Goal: Task Accomplishment & Management: Use online tool/utility

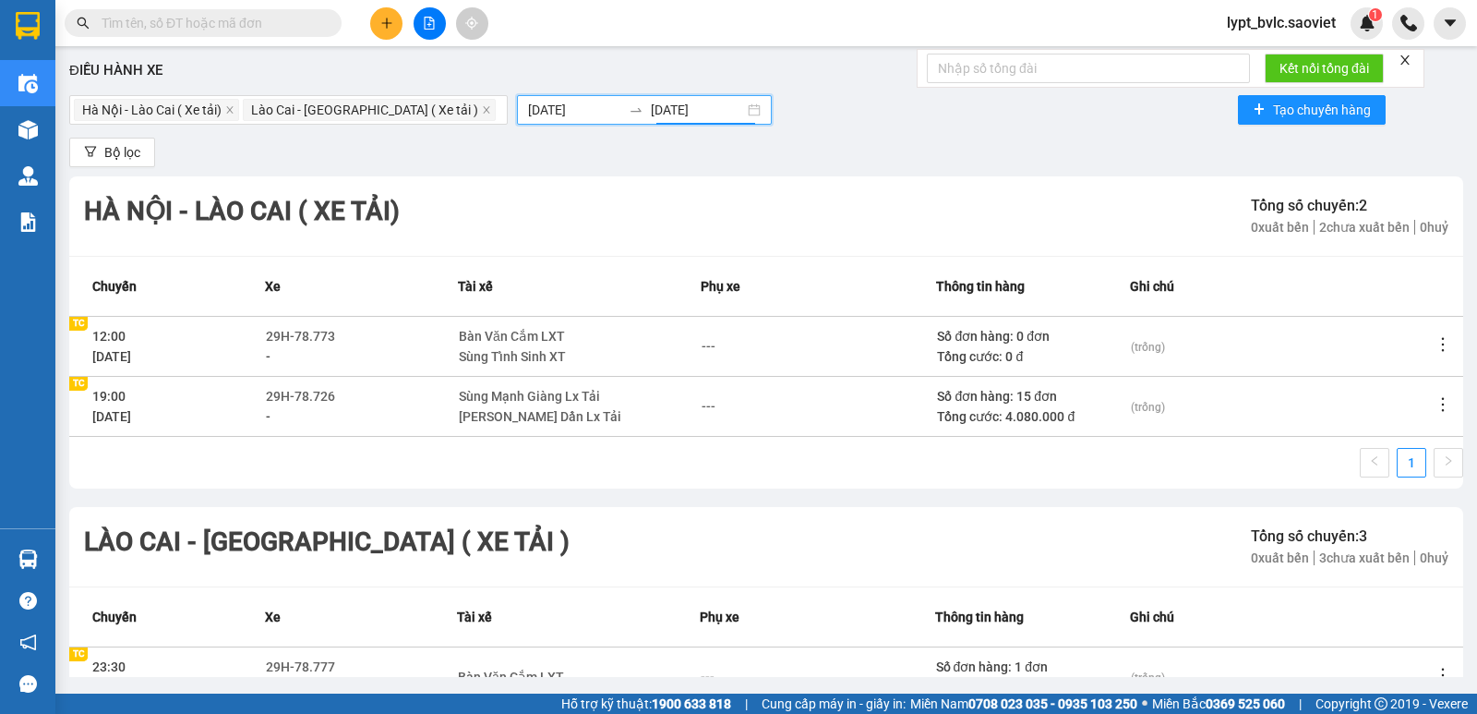
click at [430, 28] on icon "file-add" at bounding box center [429, 23] width 13 height 13
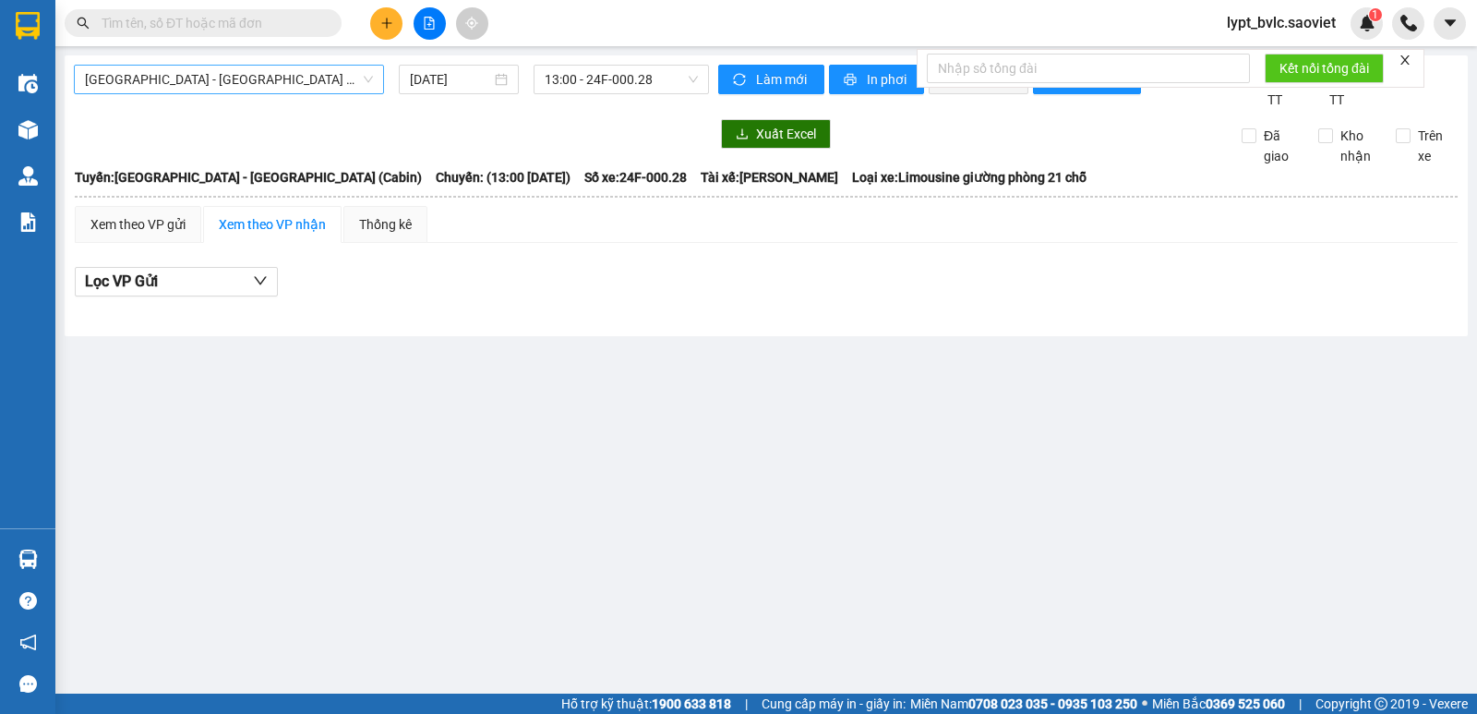
click at [217, 87] on span "[GEOGRAPHIC_DATA] - [GEOGRAPHIC_DATA] (Cabin)" at bounding box center [229, 80] width 288 height 28
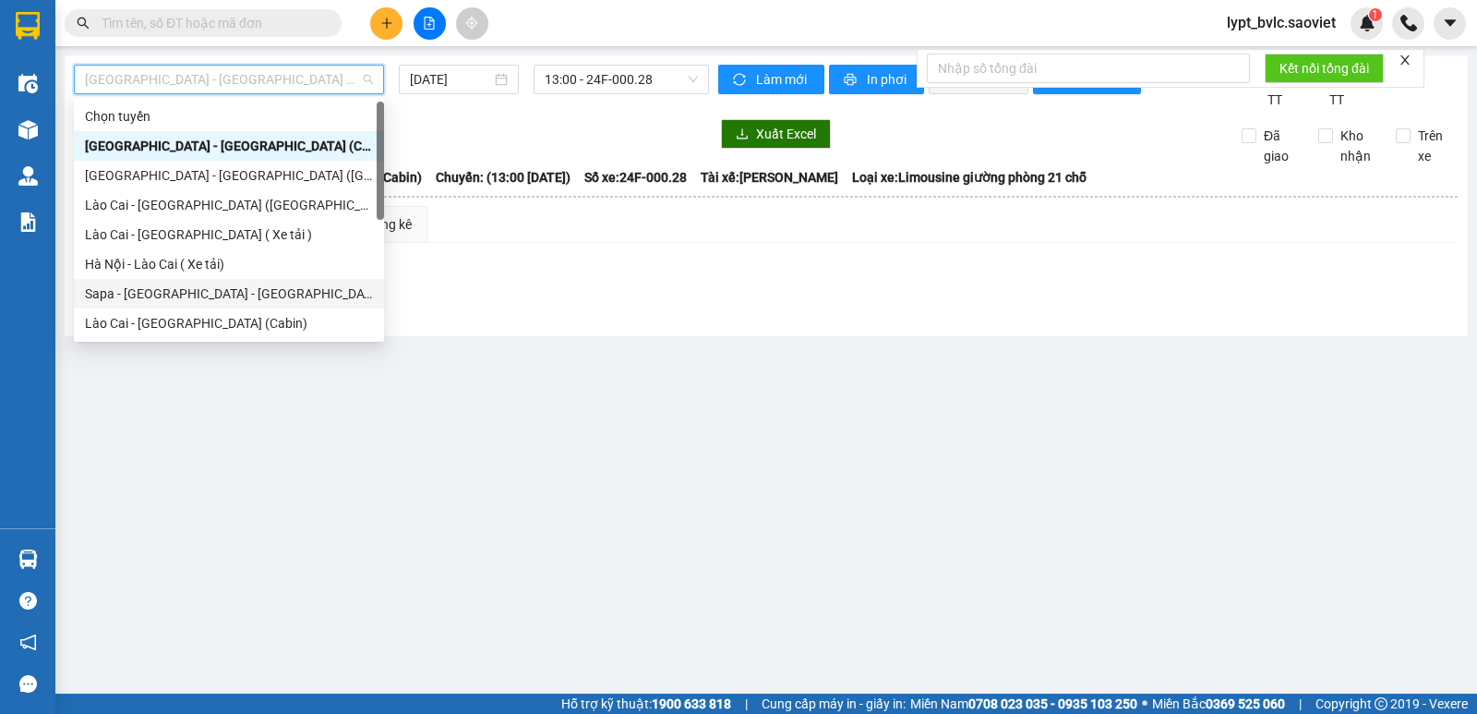
scroll to position [92, 0]
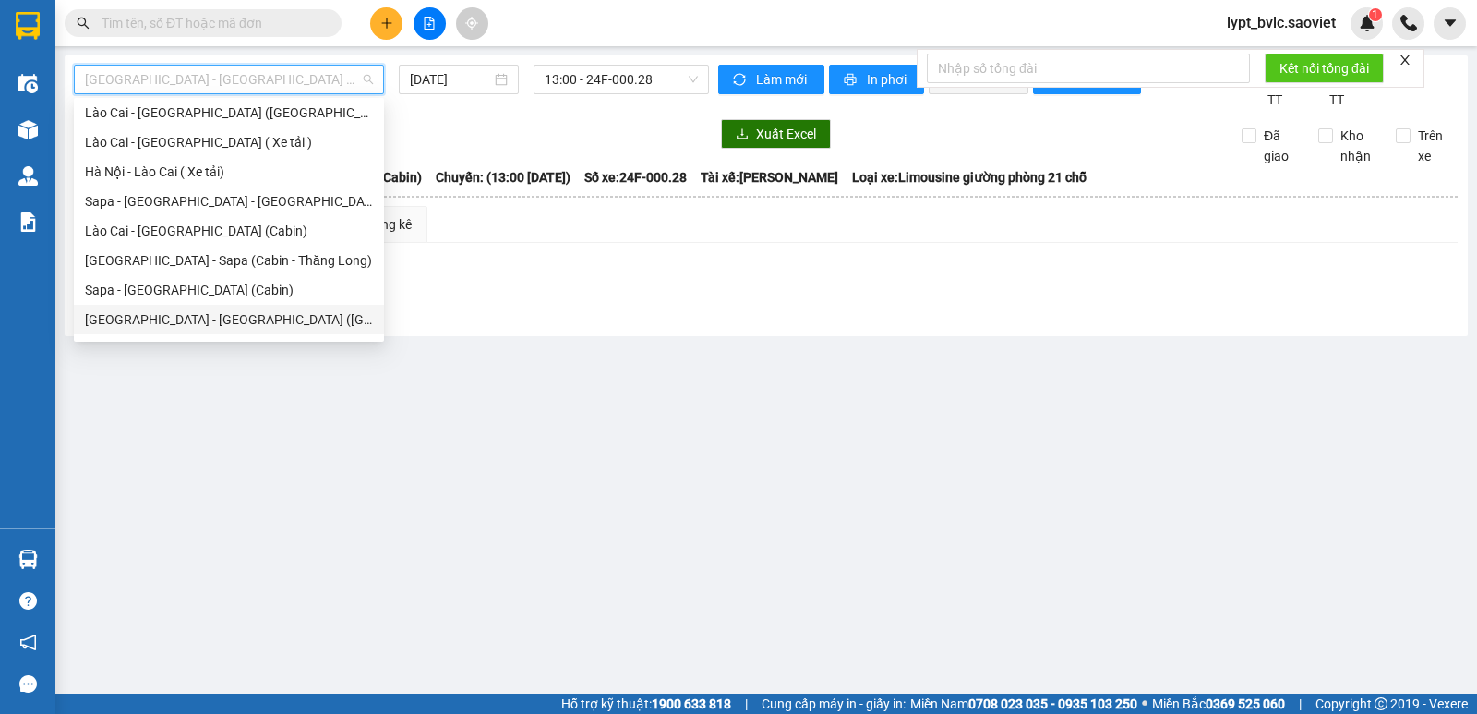
click at [192, 321] on div "[GEOGRAPHIC_DATA] - [GEOGRAPHIC_DATA] ([GEOGRAPHIC_DATA])" at bounding box center [229, 319] width 288 height 20
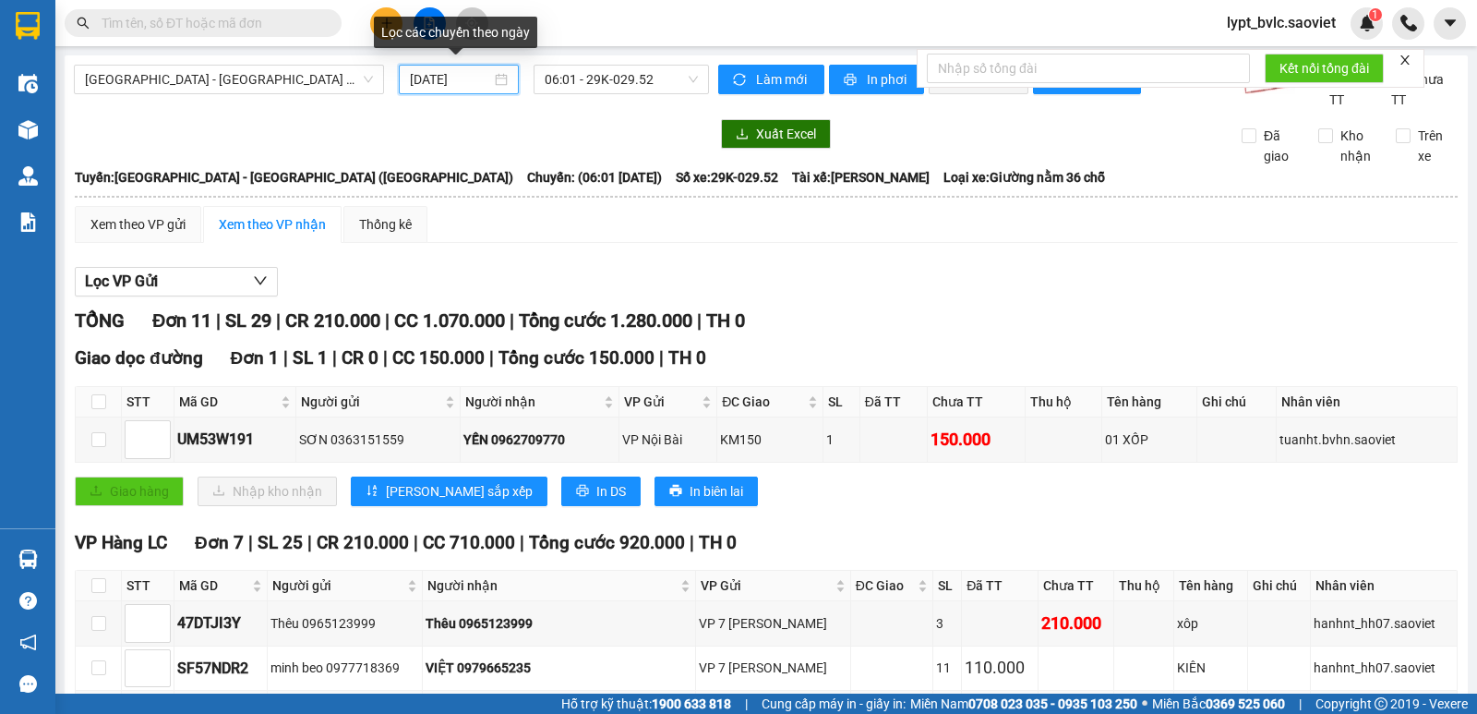
click at [455, 82] on input "[DATE]" at bounding box center [451, 79] width 82 height 20
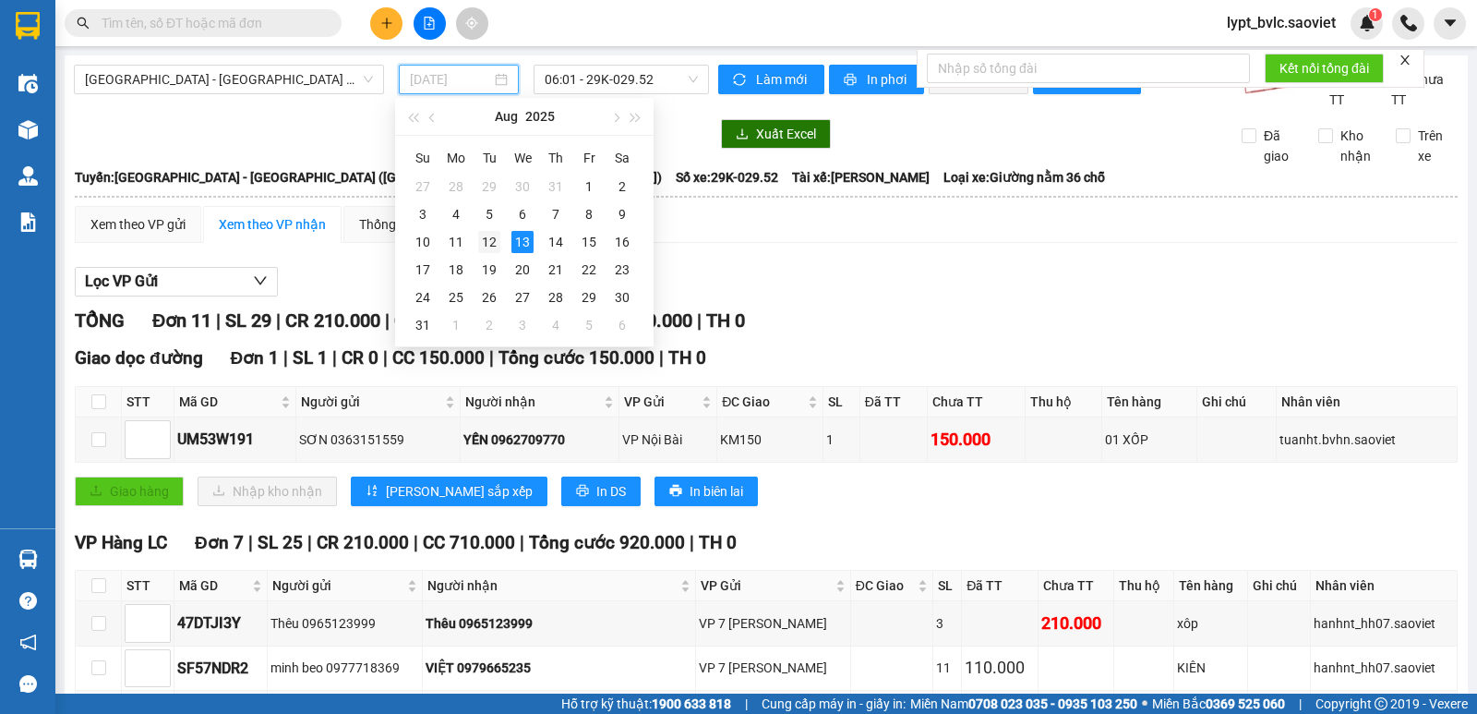
click at [486, 242] on div "12" at bounding box center [489, 242] width 22 height 22
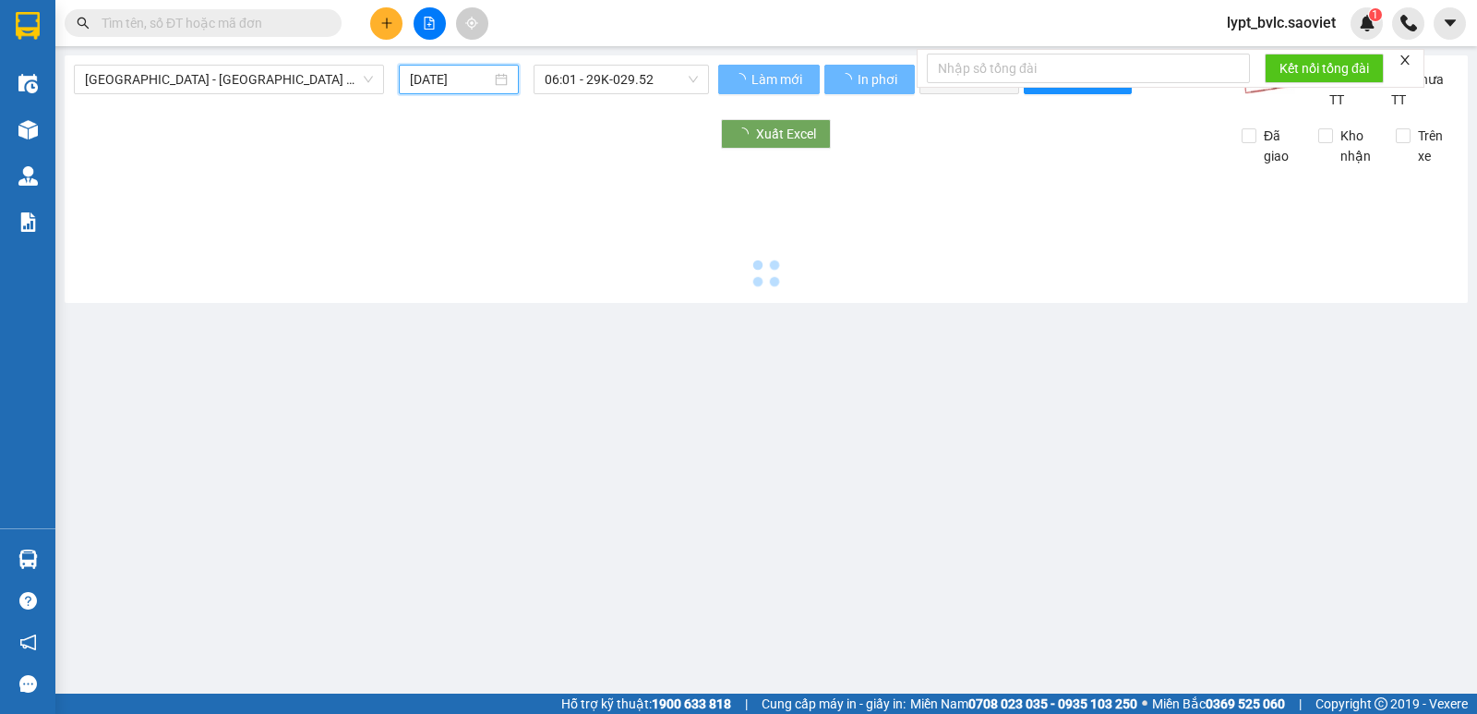
type input "[DATE]"
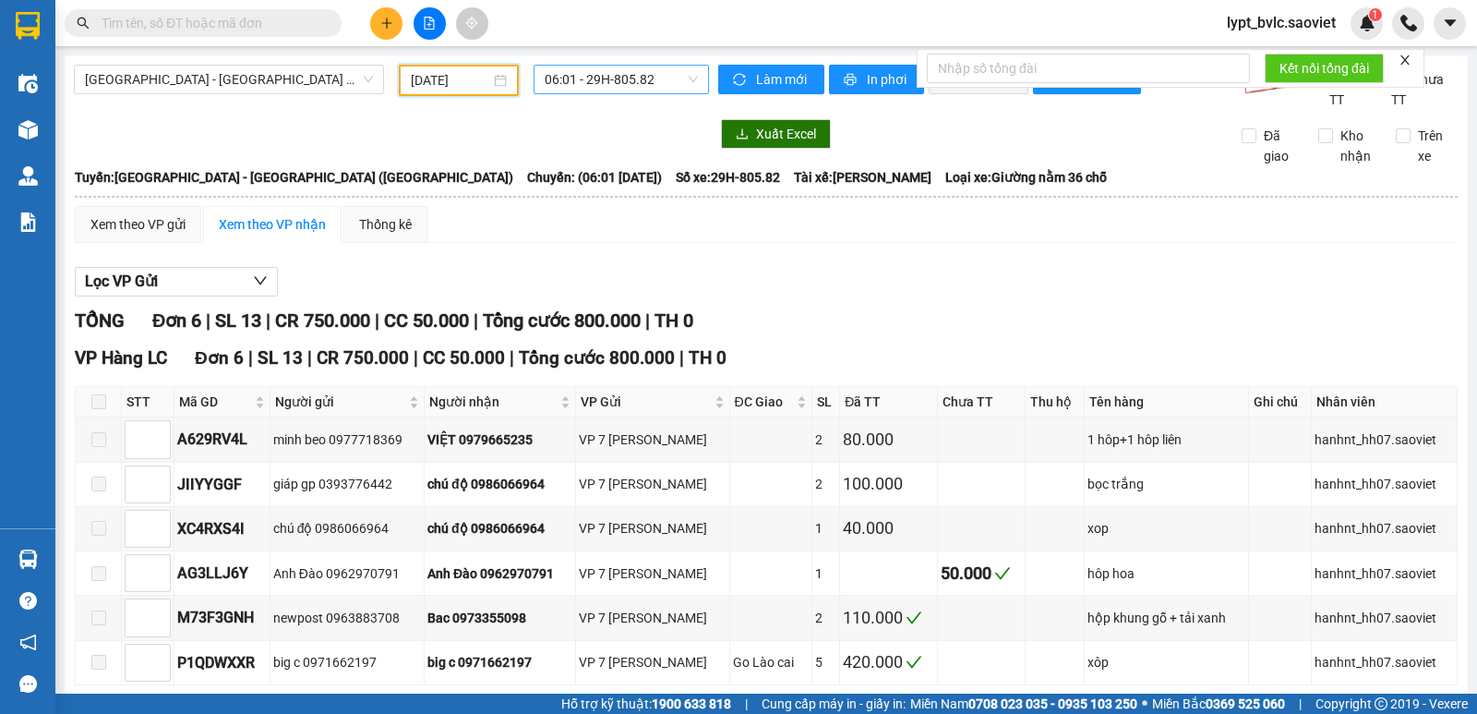
click at [591, 80] on span "06:01 - 29H-805.82" at bounding box center [621, 80] width 152 height 28
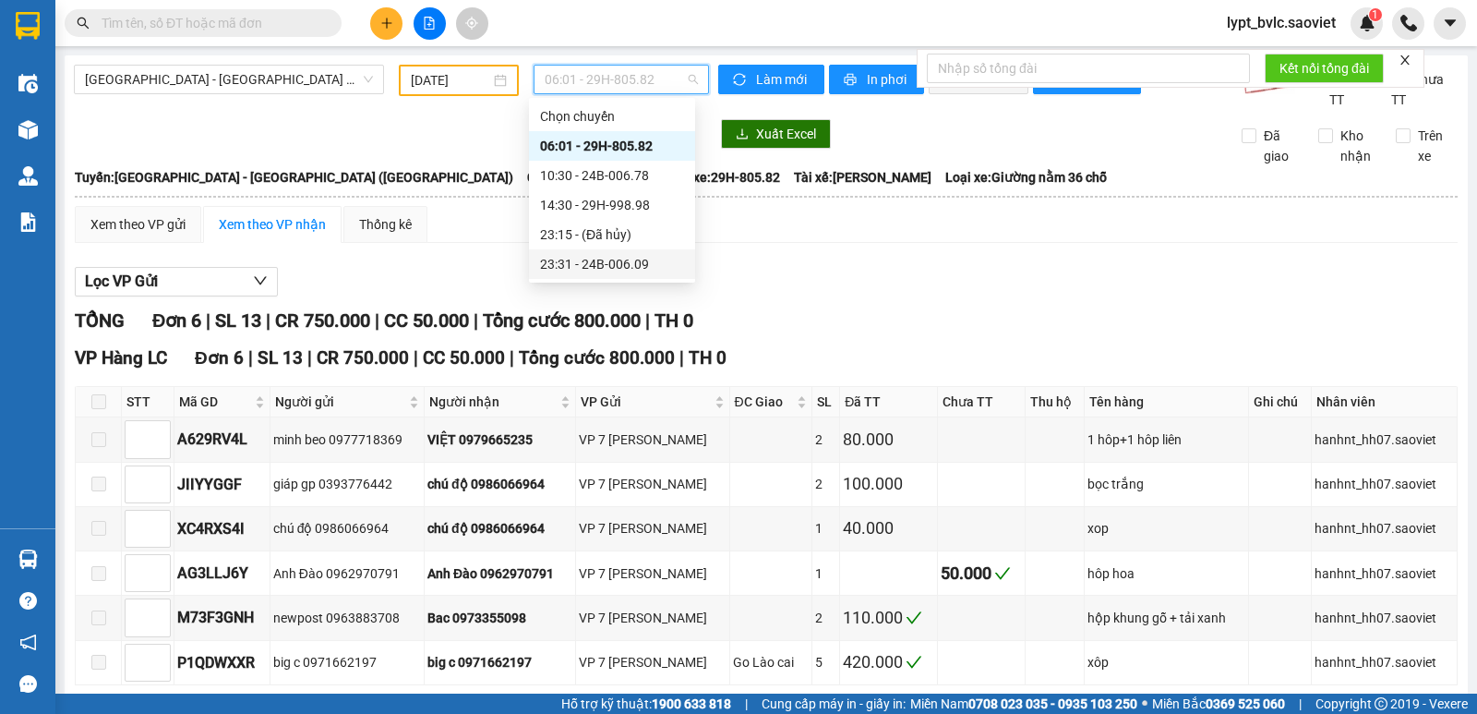
click at [595, 262] on div "23:31 - 24B-006.09" at bounding box center [612, 264] width 144 height 20
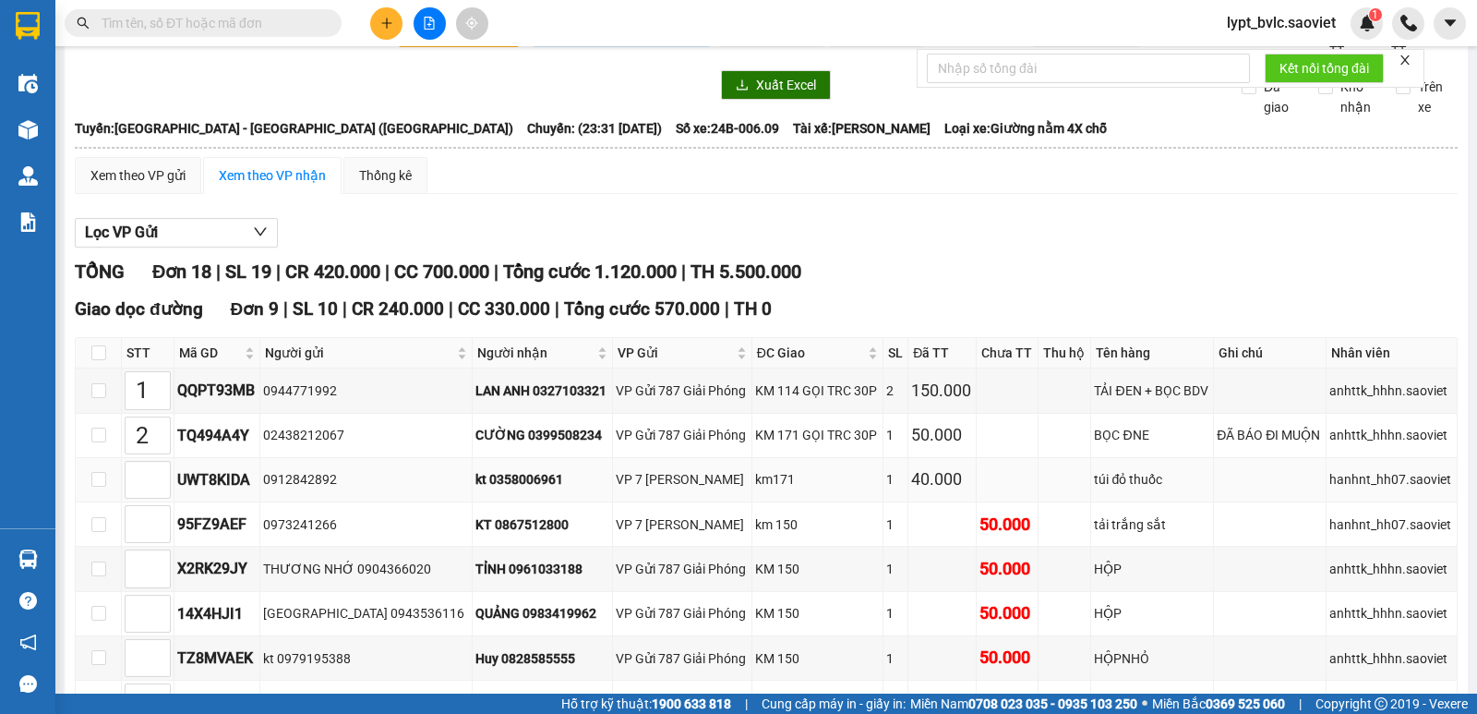
scroll to position [92, 0]
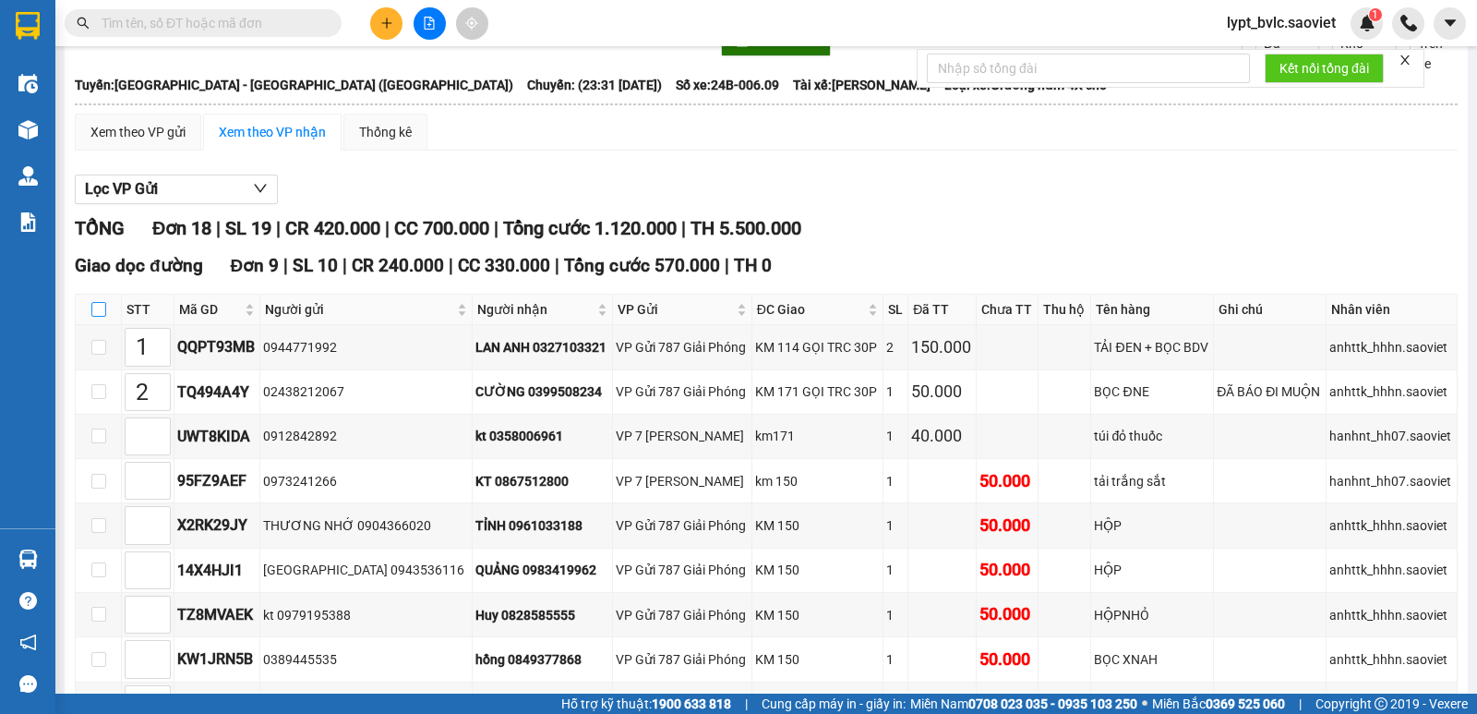
click at [102, 300] on label at bounding box center [98, 309] width 15 height 20
click at [102, 302] on input "checkbox" at bounding box center [98, 309] width 15 height 15
checkbox input "true"
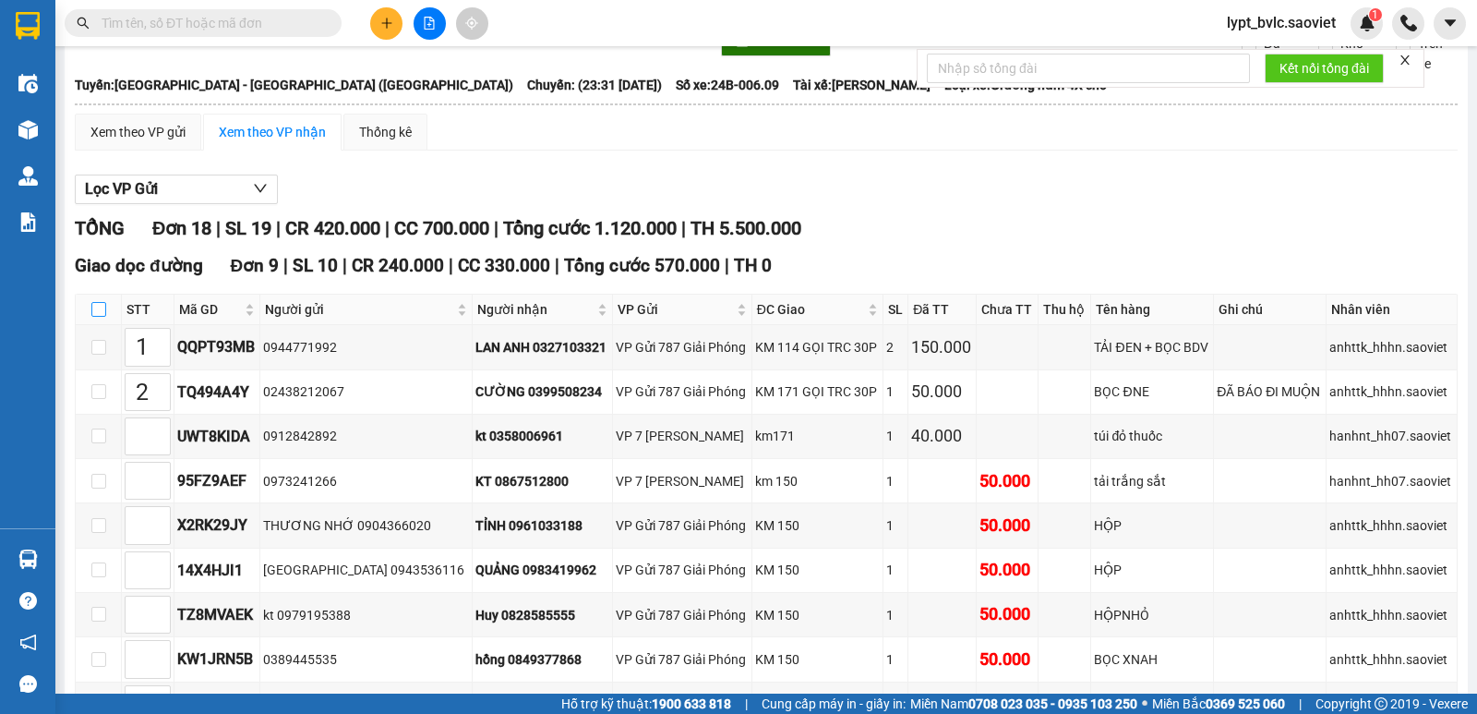
checkbox input "true"
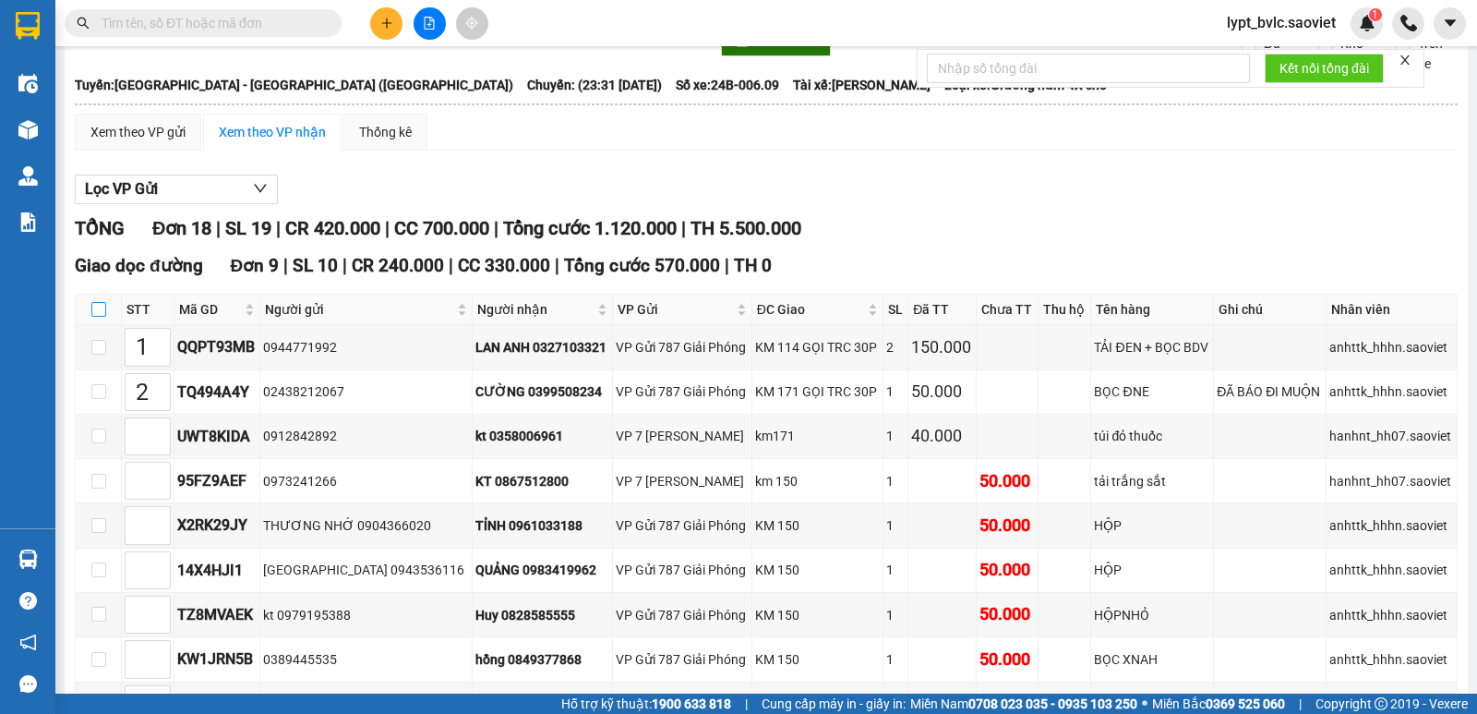
checkbox input "true"
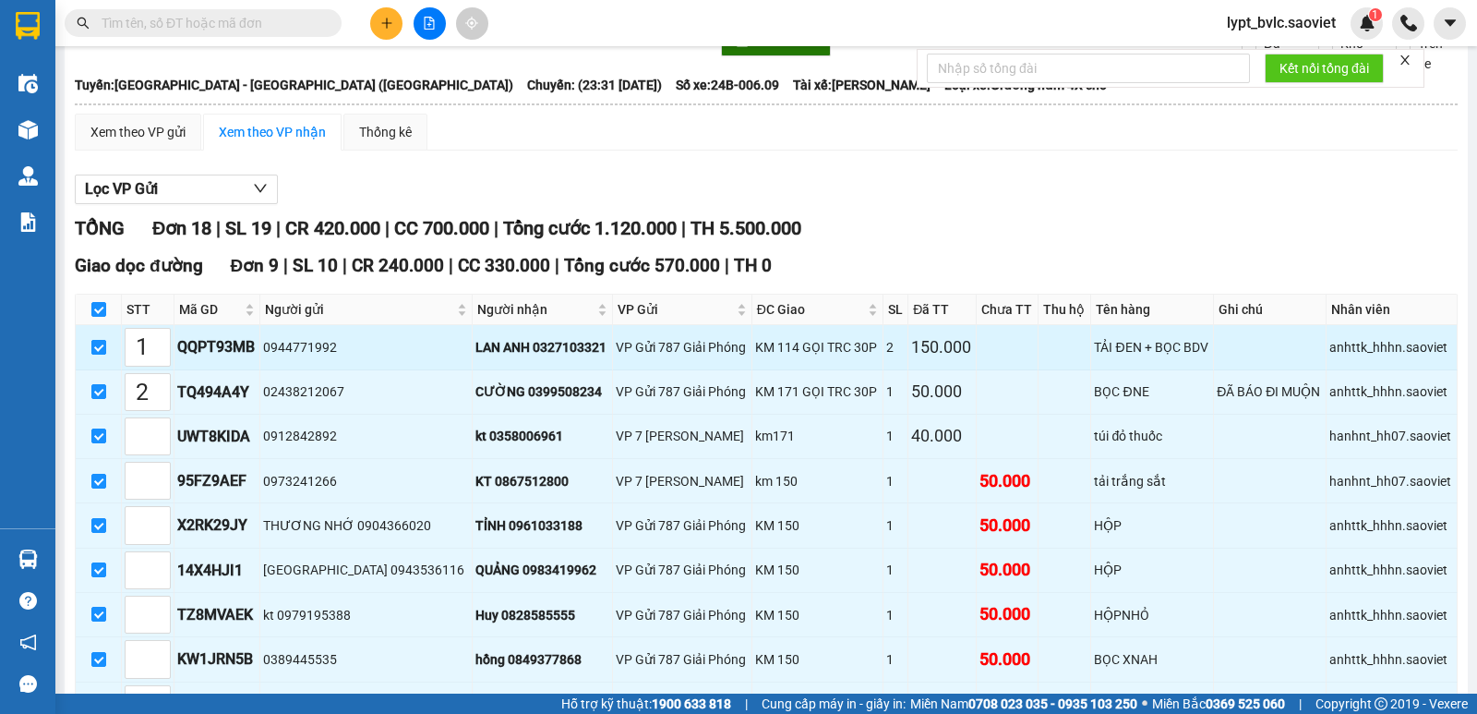
click at [103, 345] on input "checkbox" at bounding box center [98, 347] width 15 height 15
checkbox input "false"
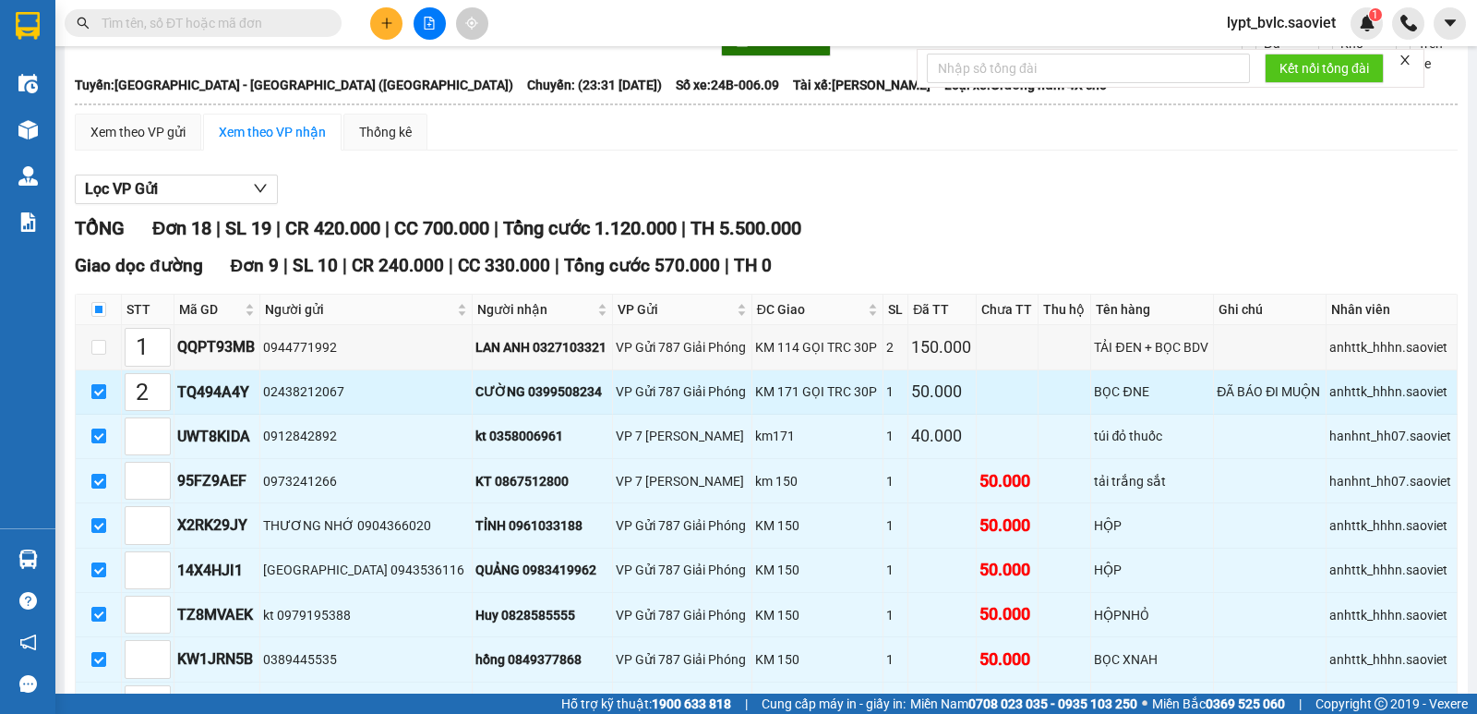
click at [100, 395] on input "checkbox" at bounding box center [98, 391] width 15 height 15
checkbox input "false"
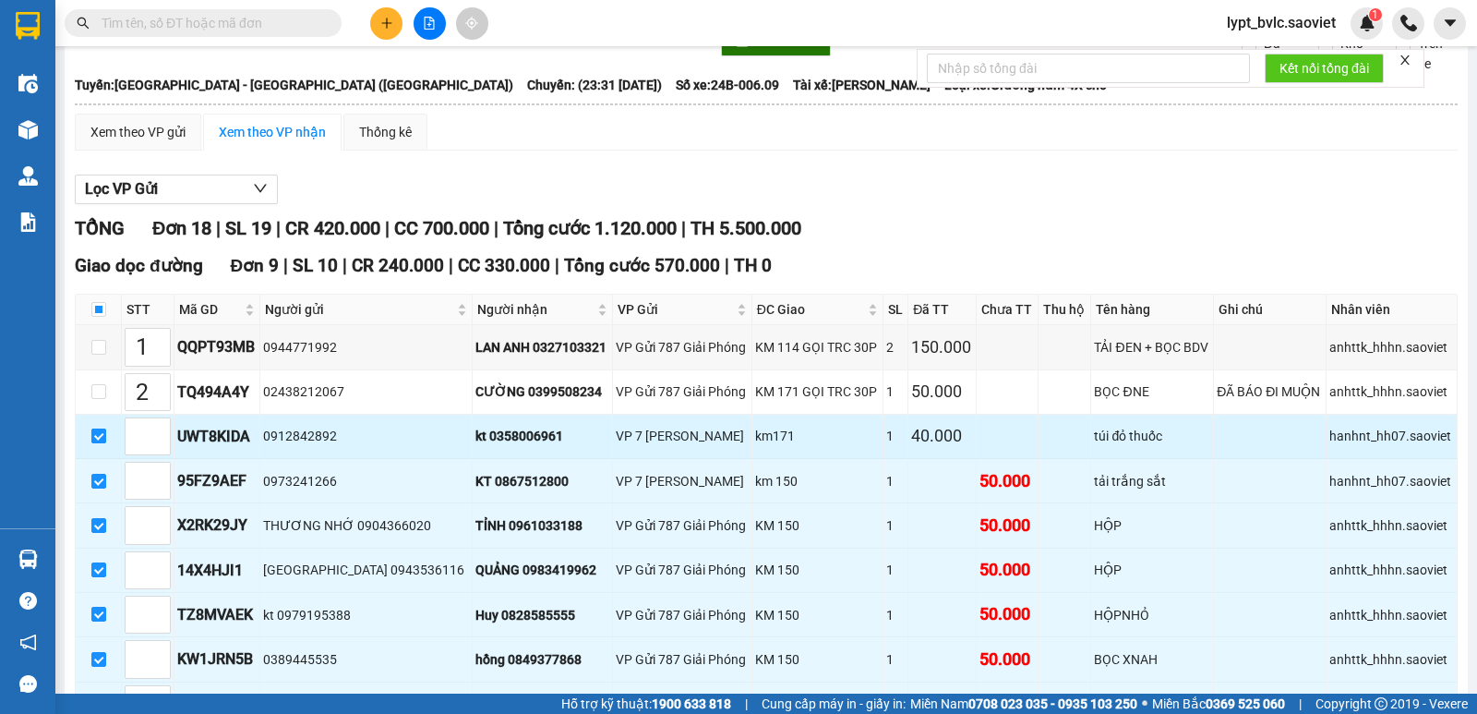
click at [93, 437] on input "checkbox" at bounding box center [98, 435] width 15 height 15
checkbox input "false"
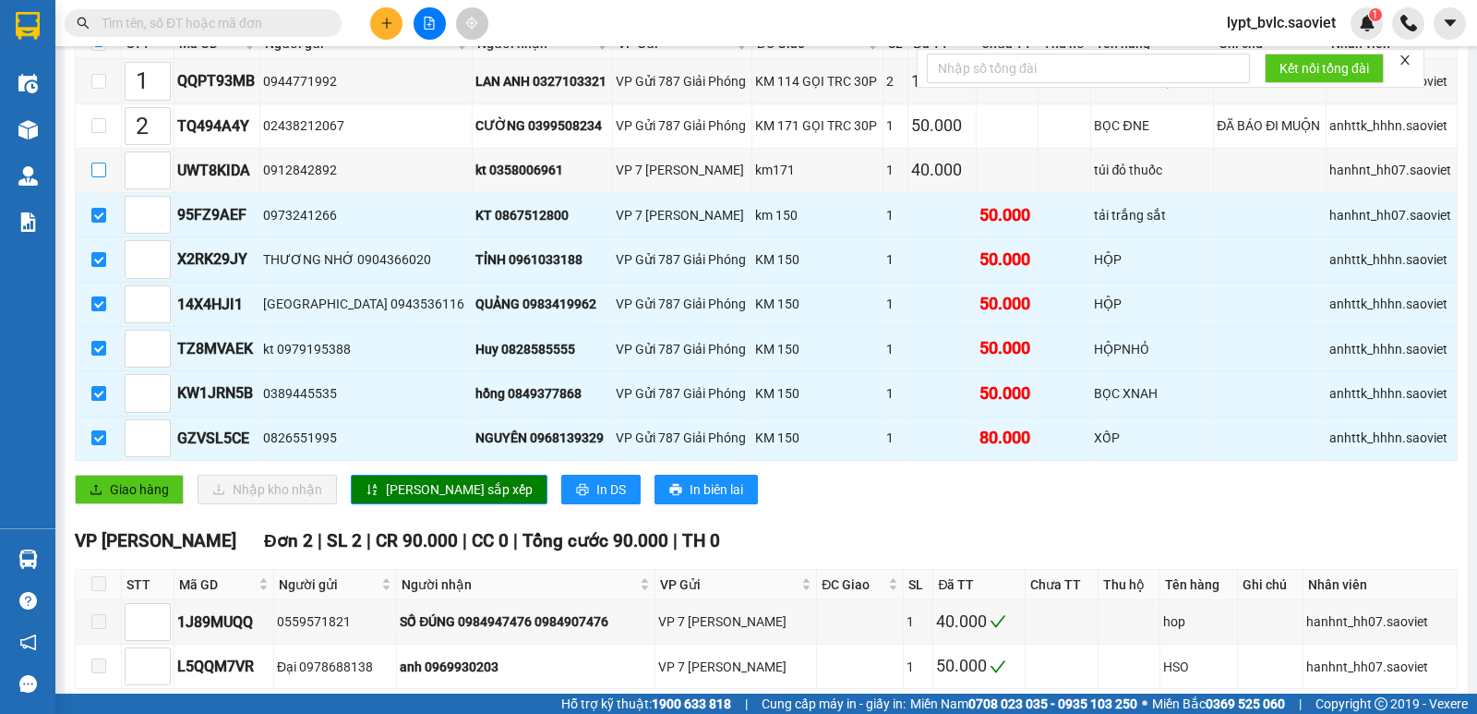
scroll to position [369, 0]
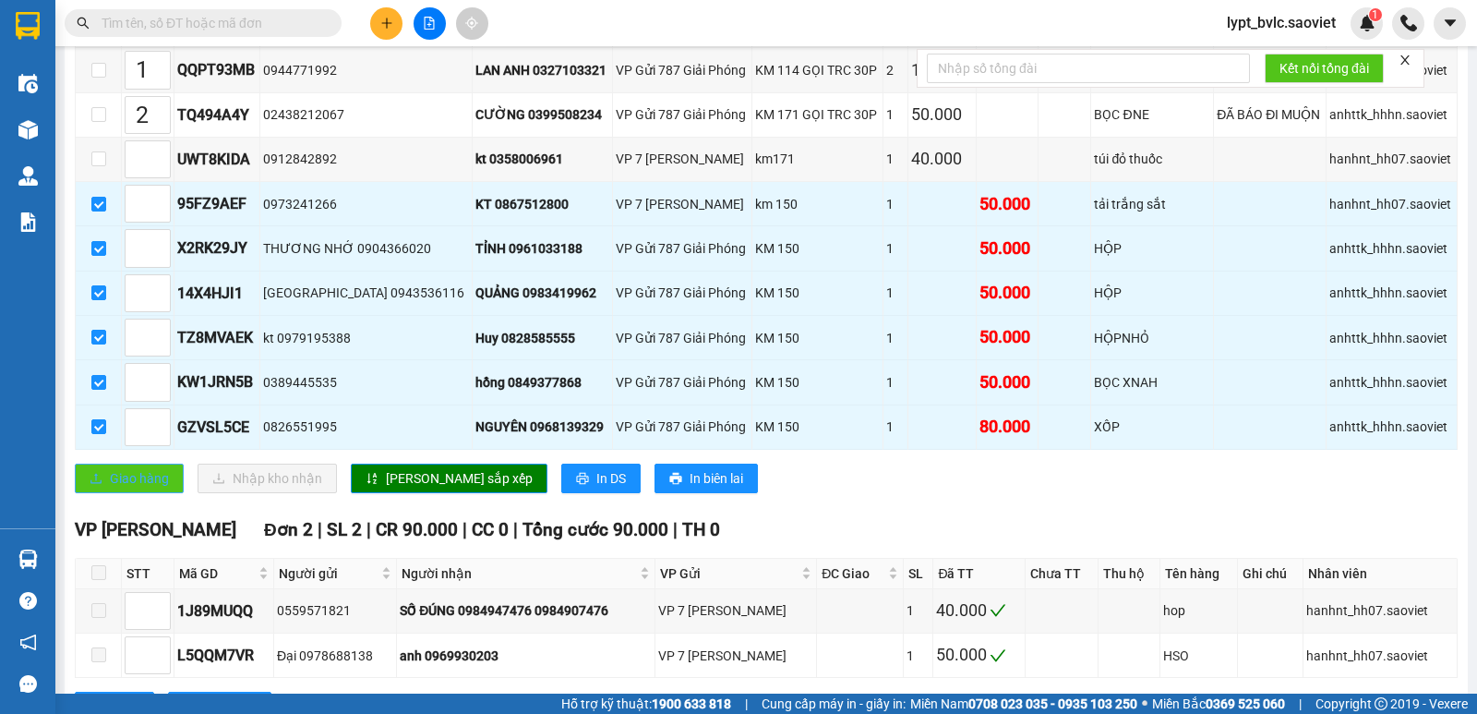
click at [132, 481] on span "Giao hàng" at bounding box center [139, 478] width 59 height 20
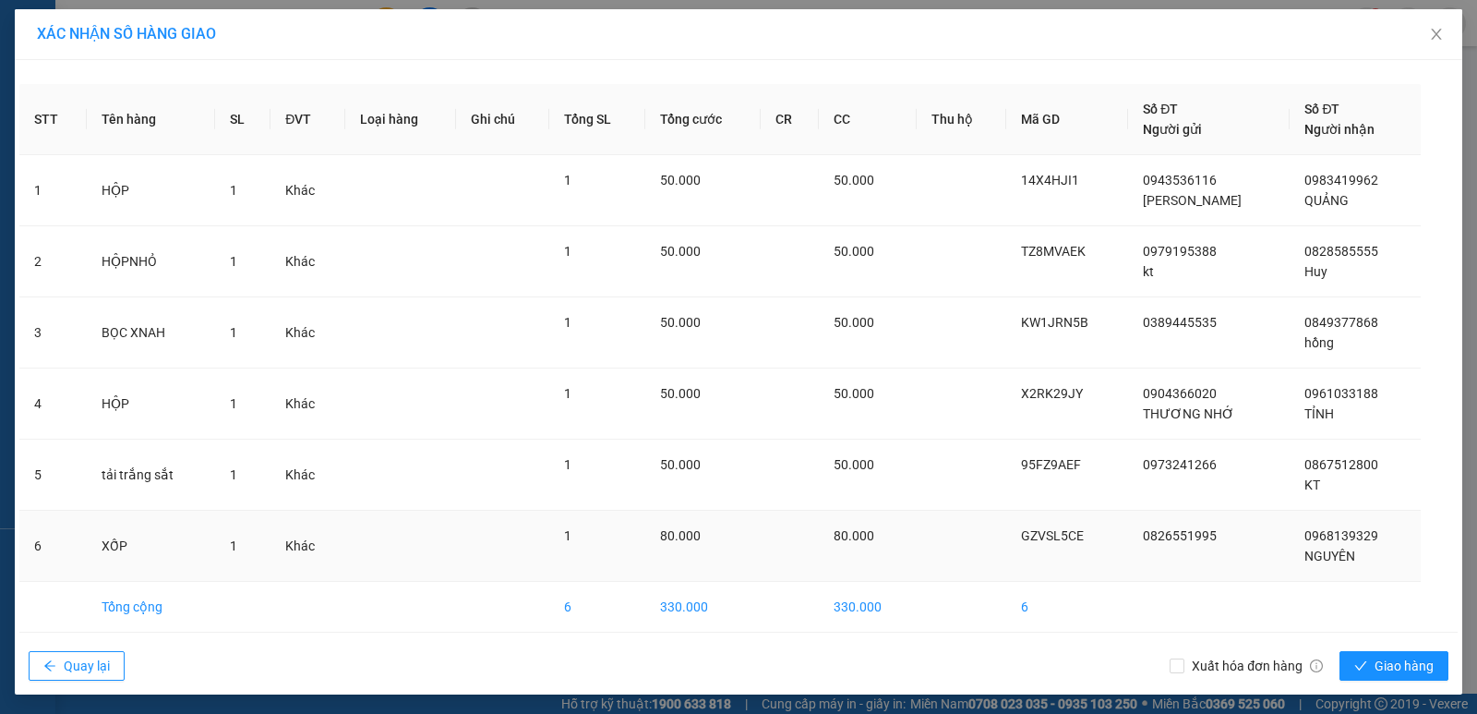
scroll to position [3, 0]
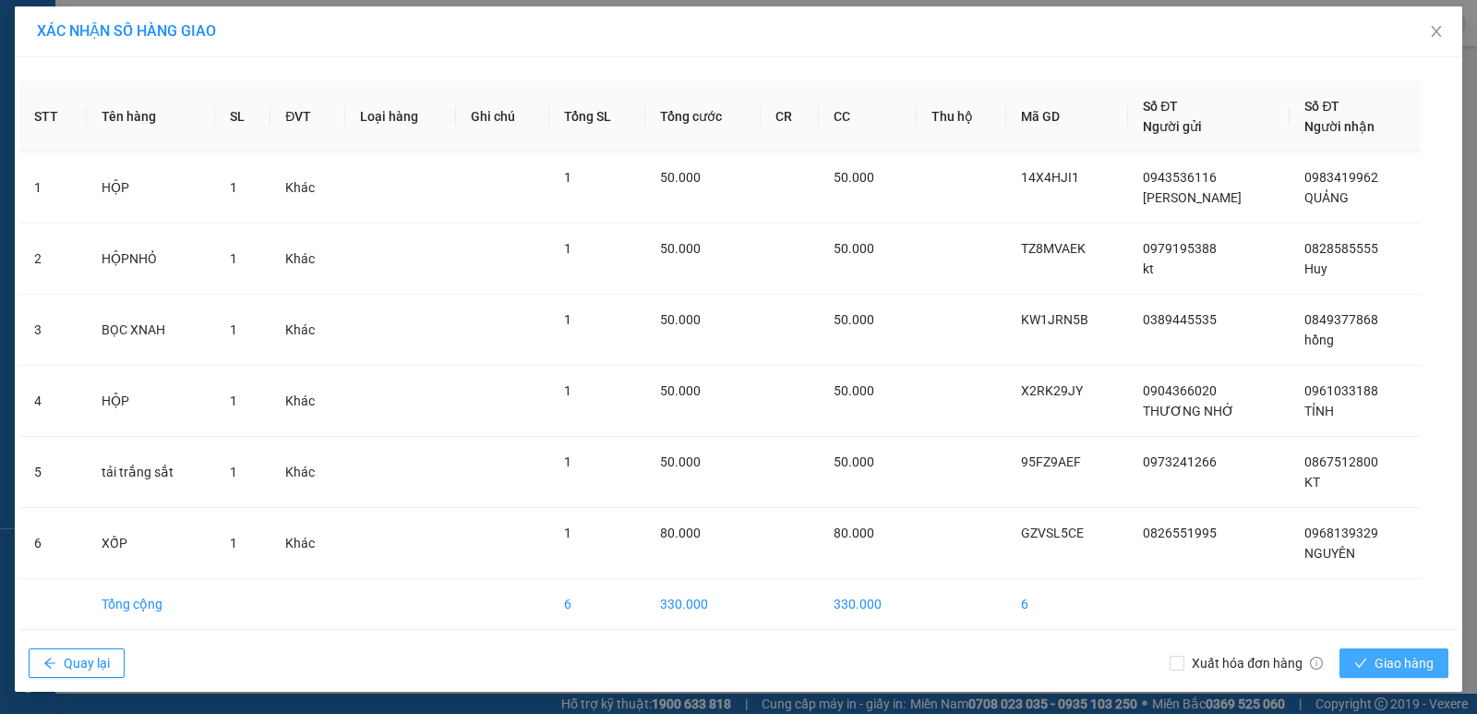
click at [1389, 664] on span "Giao hàng" at bounding box center [1404, 663] width 59 height 20
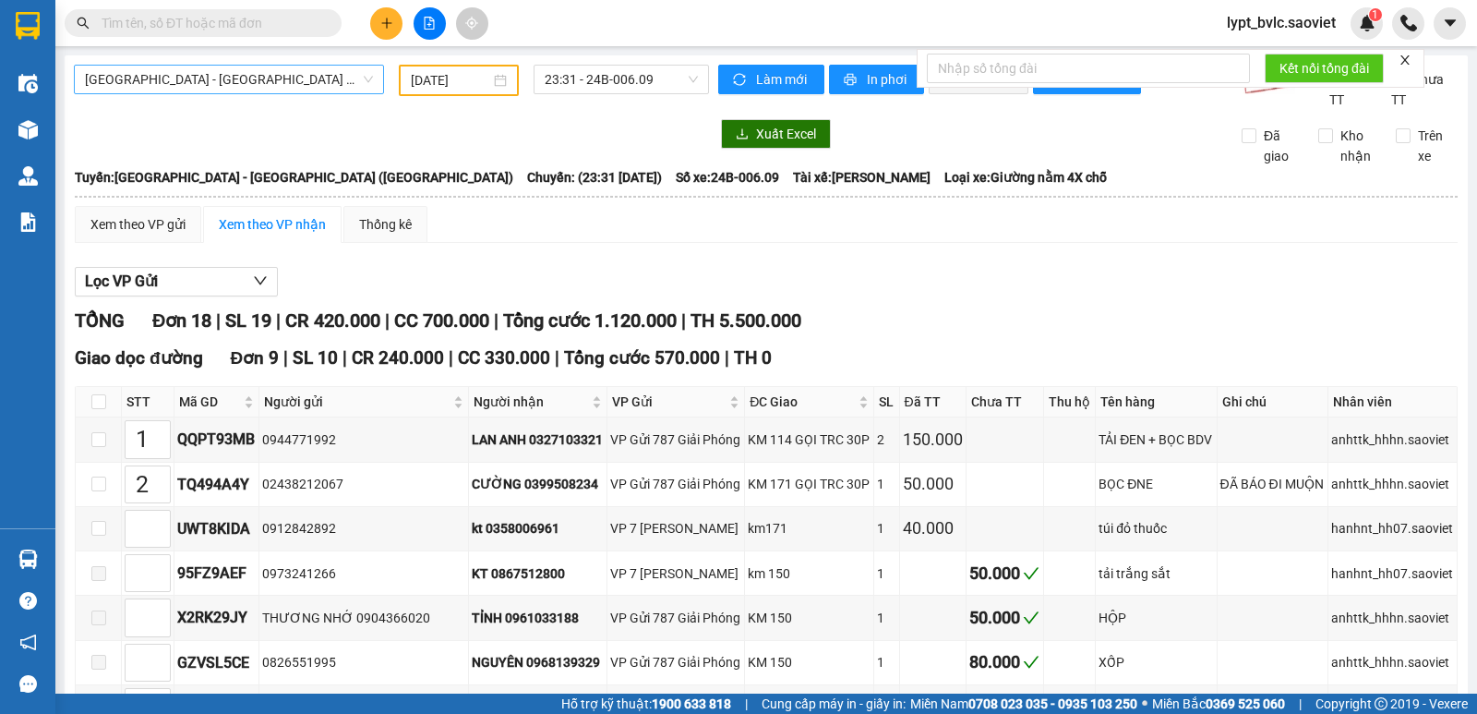
click at [226, 81] on span "[GEOGRAPHIC_DATA] - [GEOGRAPHIC_DATA] ([GEOGRAPHIC_DATA])" at bounding box center [229, 80] width 288 height 28
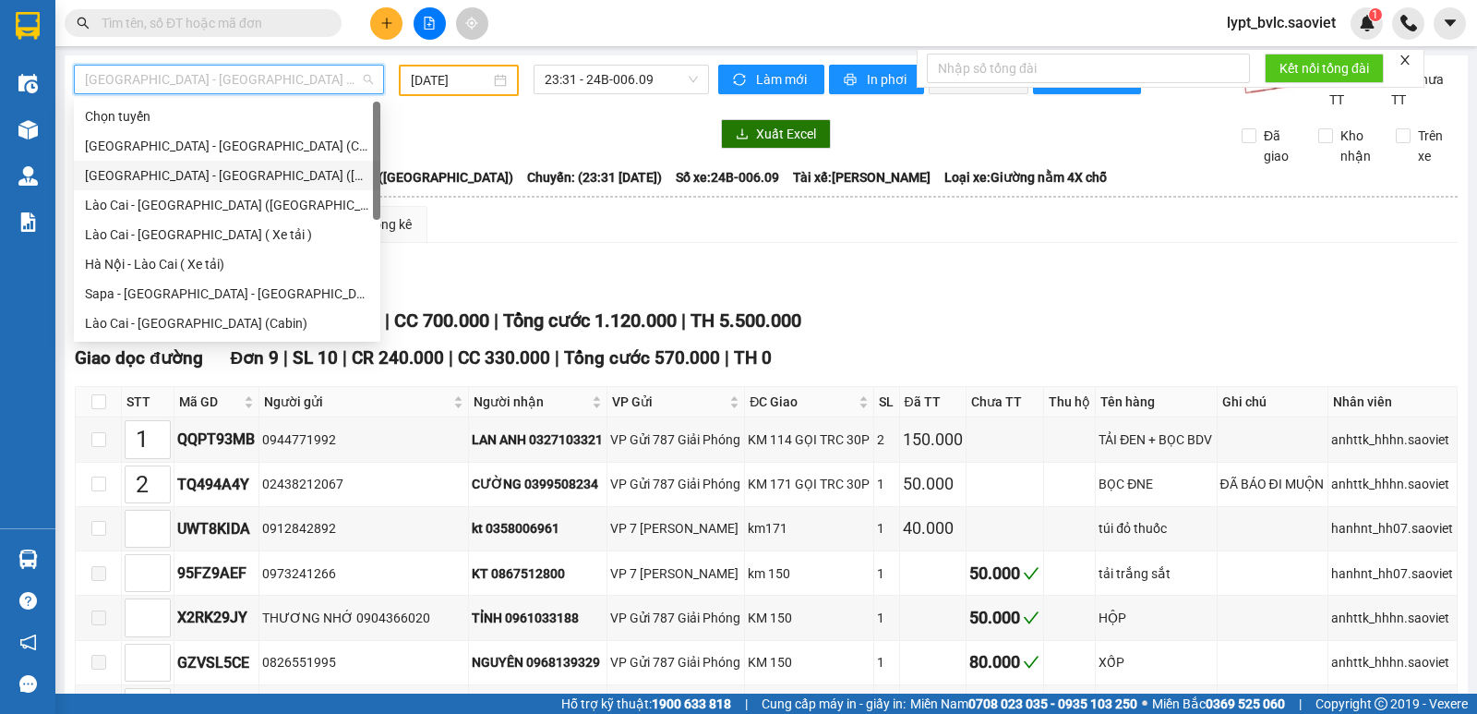
click at [210, 178] on div "[GEOGRAPHIC_DATA] - [GEOGRAPHIC_DATA] ([GEOGRAPHIC_DATA])" at bounding box center [227, 175] width 284 height 20
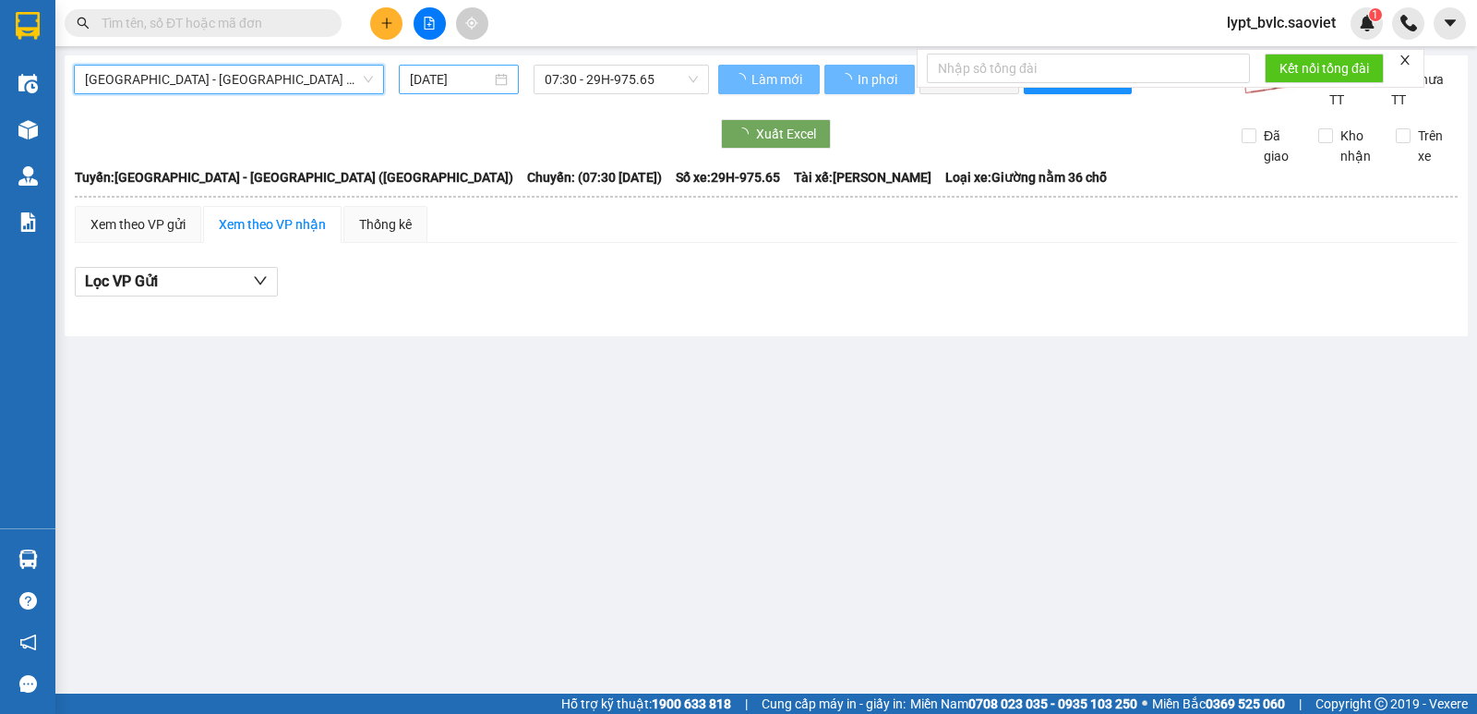
click at [463, 87] on input "[DATE]" at bounding box center [451, 79] width 82 height 20
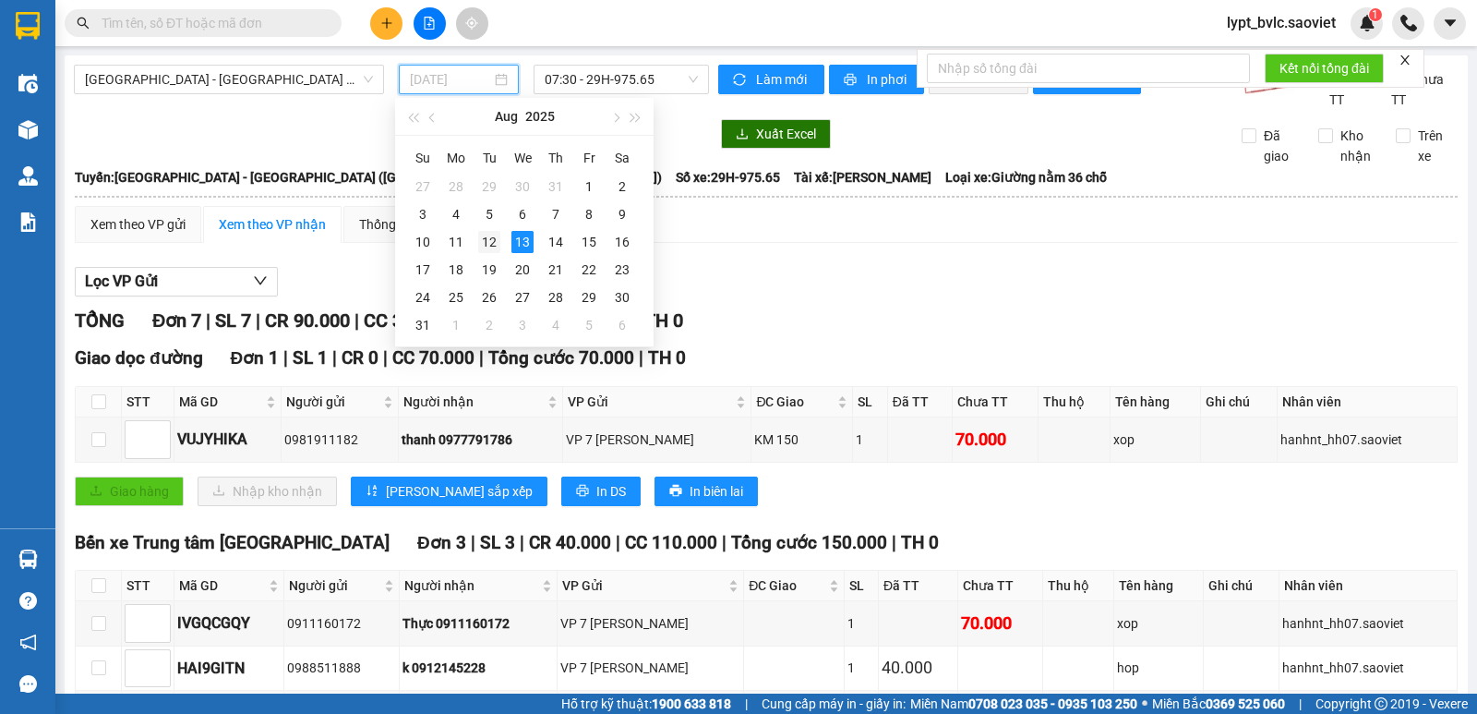
click at [496, 255] on td "12" at bounding box center [489, 242] width 33 height 28
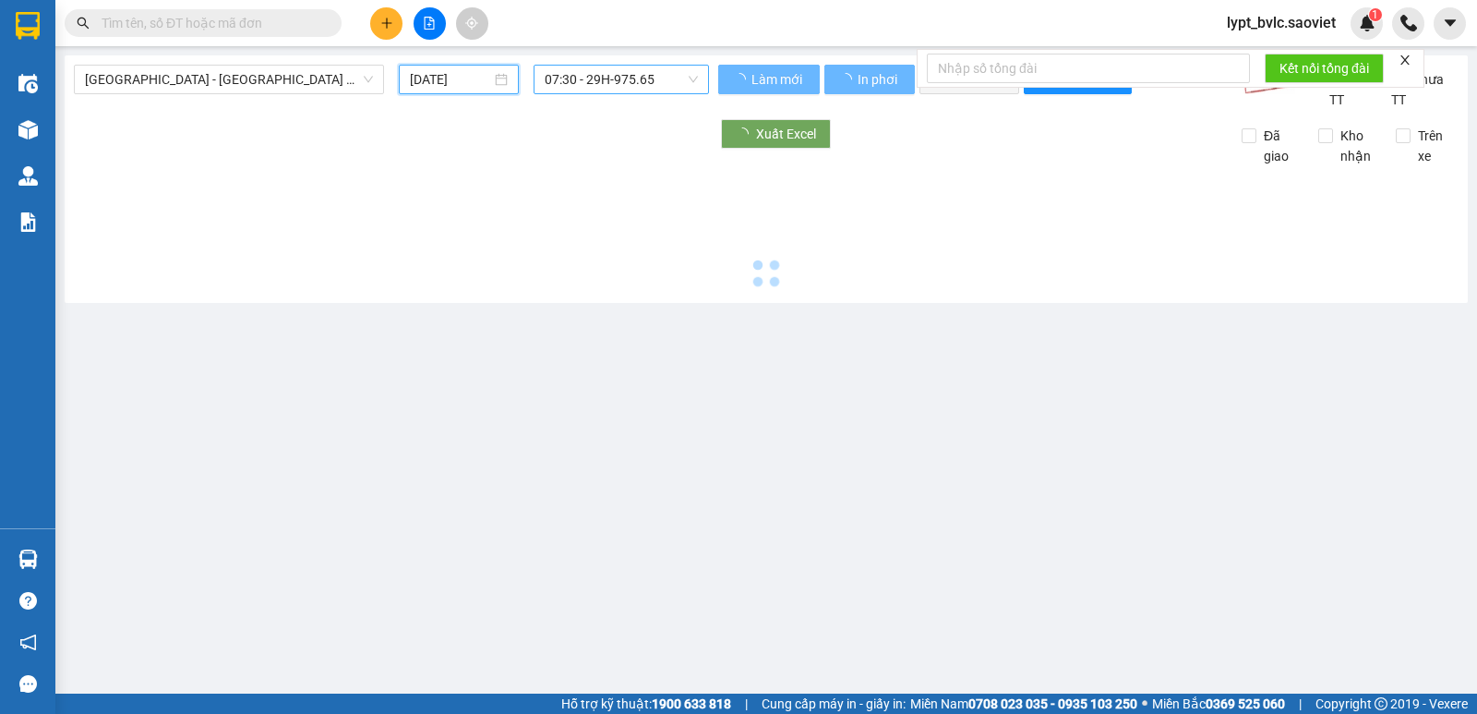
type input "[DATE]"
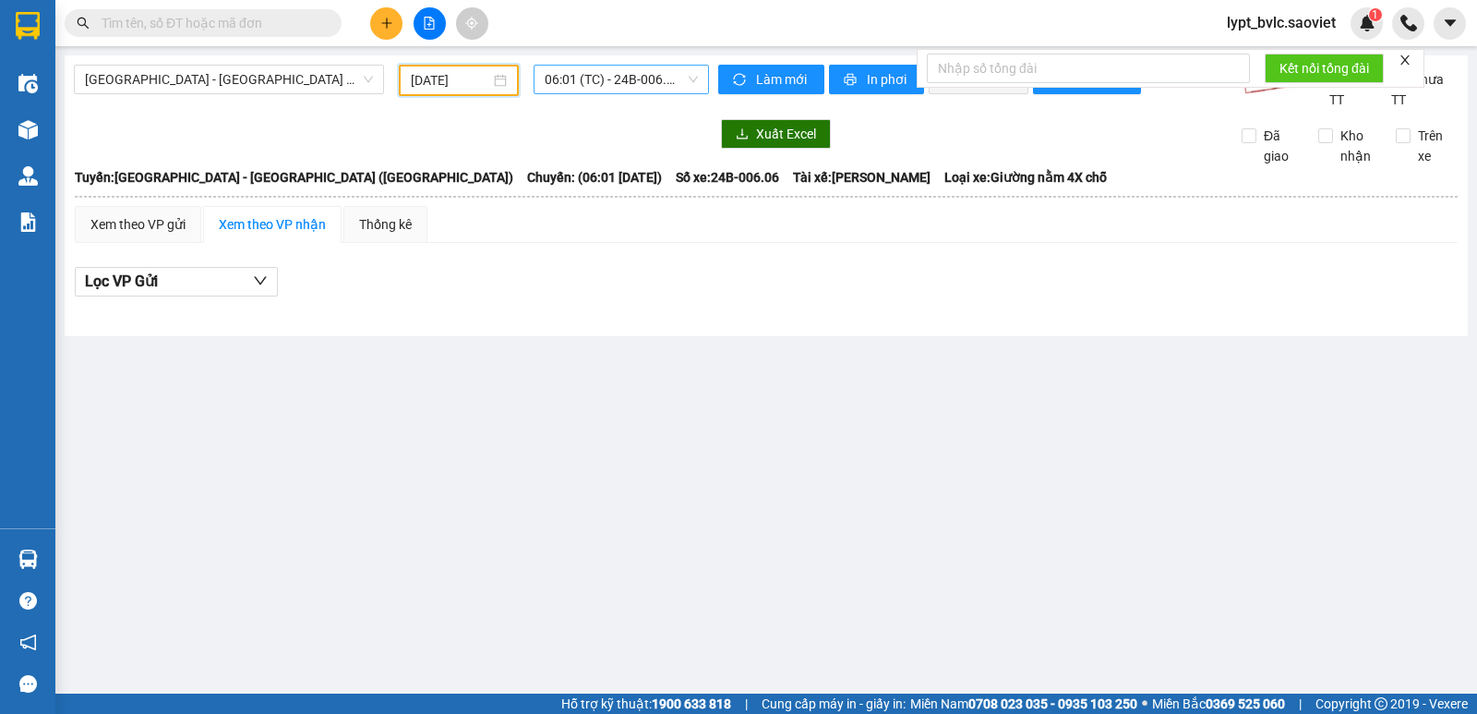
click at [594, 71] on span "06:01 (TC) - 24B-006.06" at bounding box center [621, 80] width 152 height 28
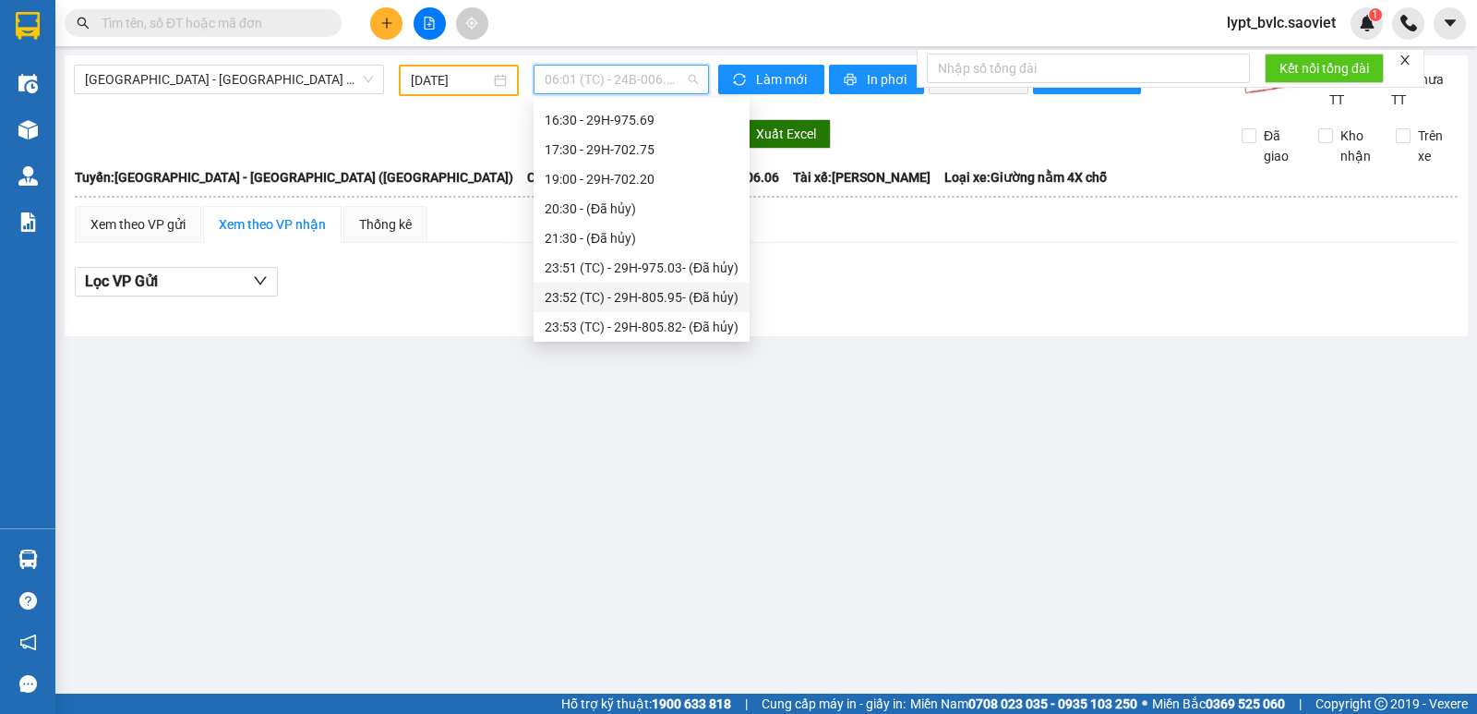
scroll to position [295, 0]
click at [597, 174] on div "19:00 - 29H-702.20" at bounding box center [642, 175] width 194 height 20
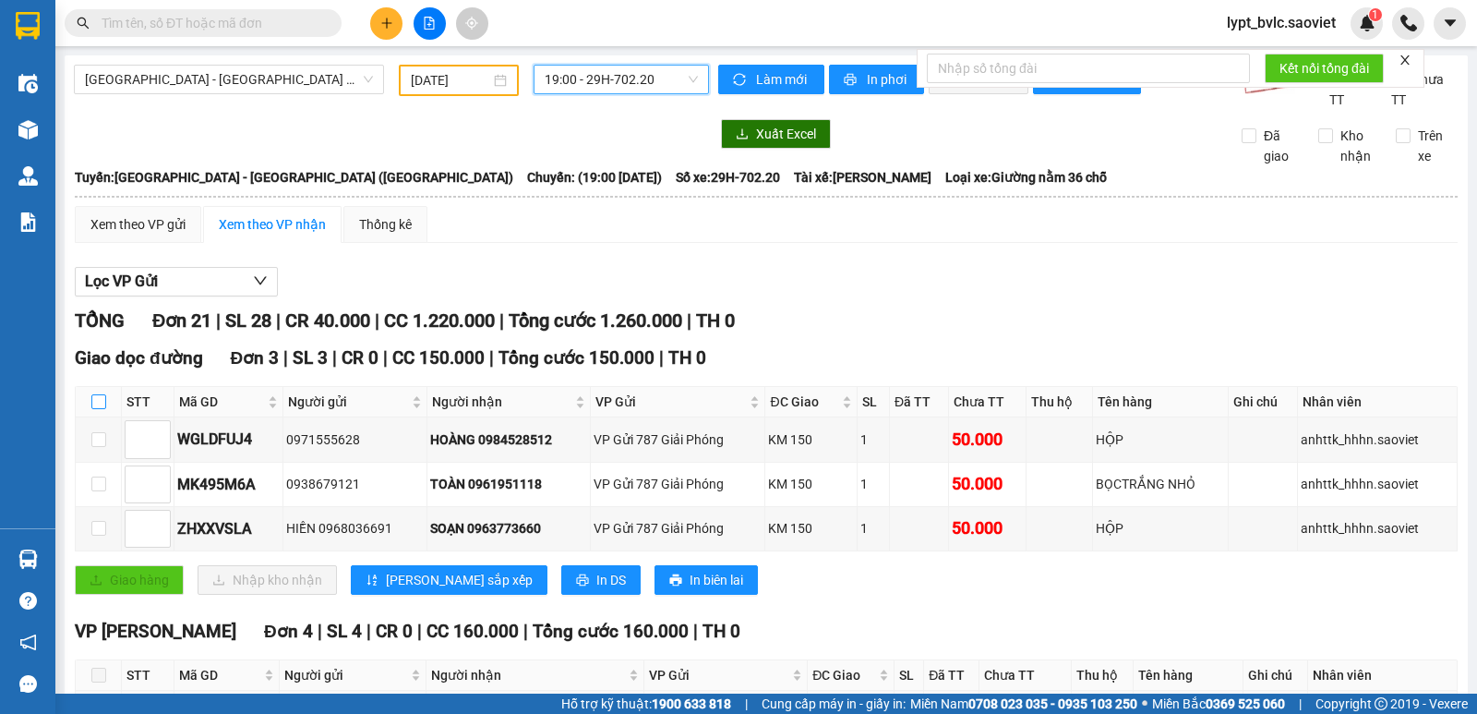
click at [99, 395] on input "checkbox" at bounding box center [98, 401] width 15 height 15
checkbox input "true"
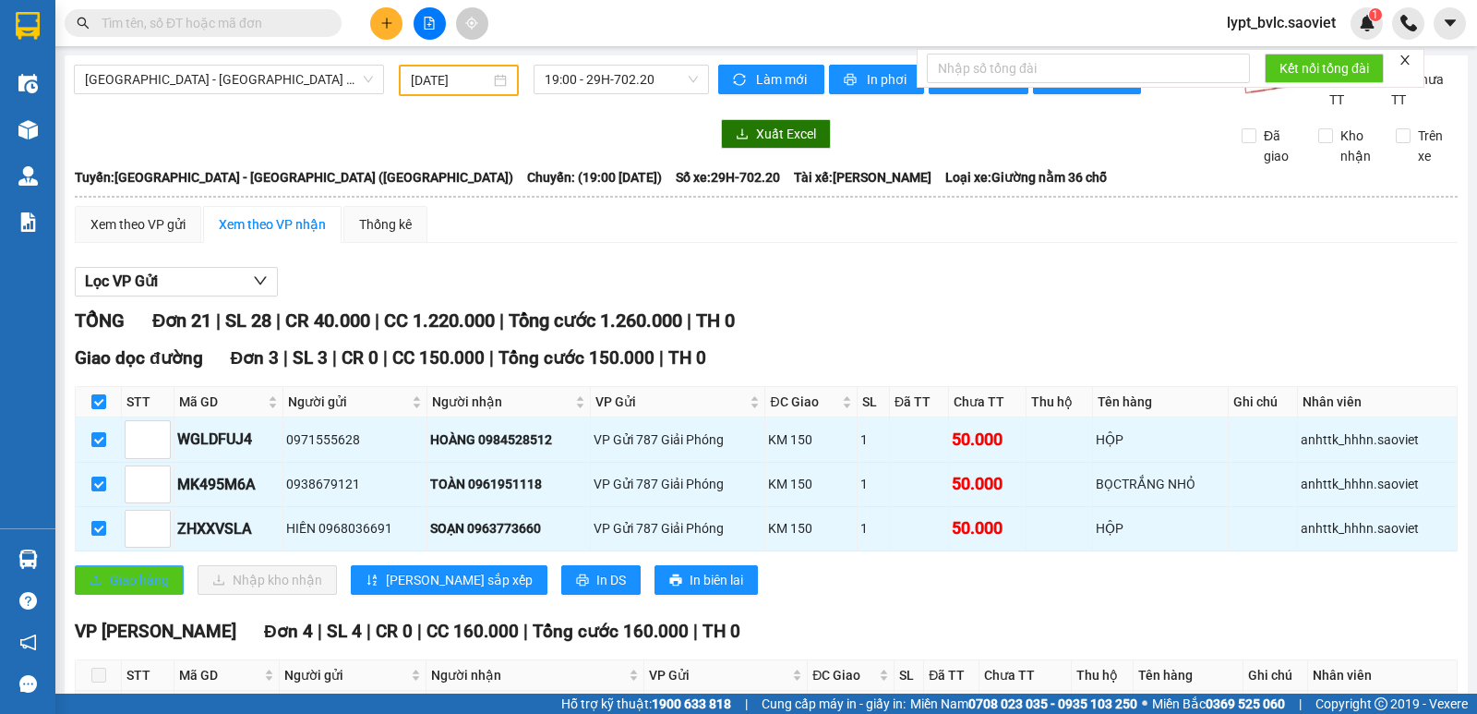
click at [132, 575] on span "Giao hàng" at bounding box center [139, 580] width 59 height 20
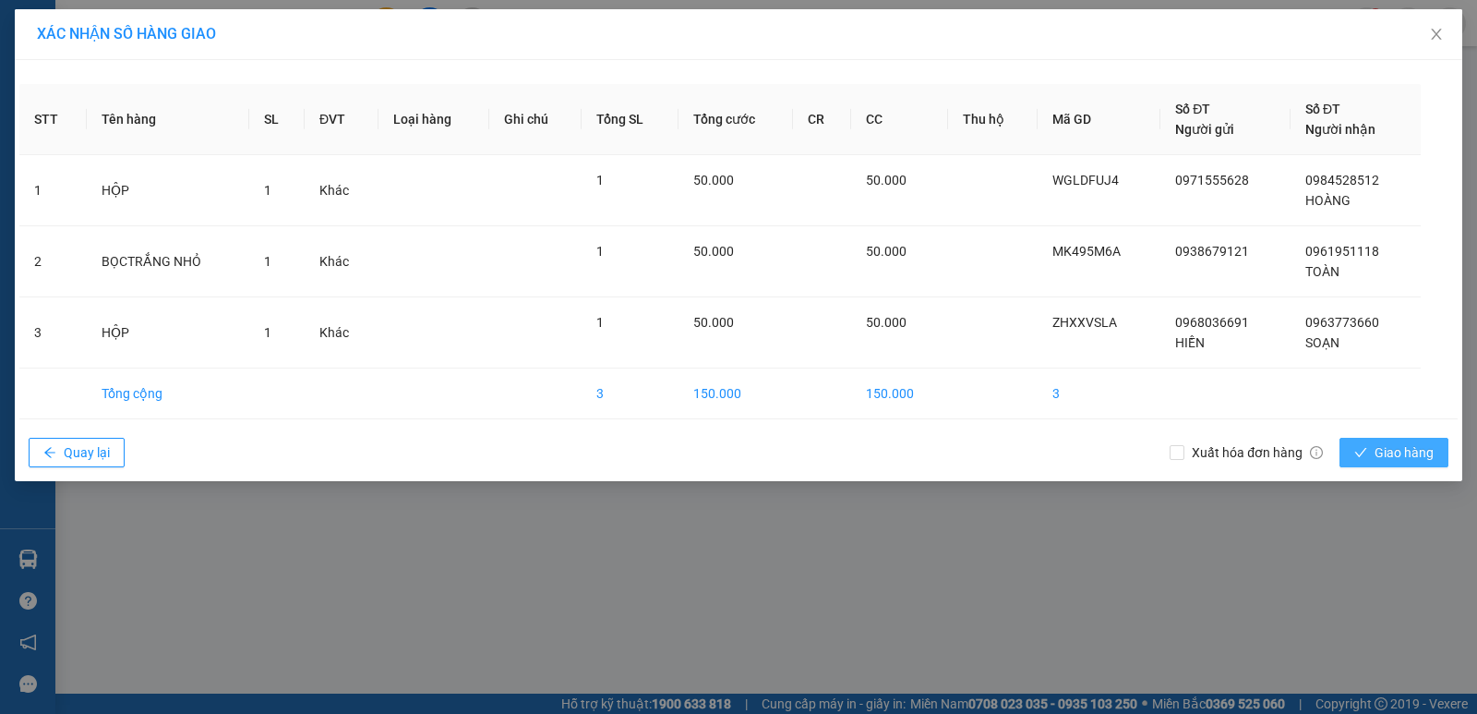
click at [1354, 447] on icon "check" at bounding box center [1360, 452] width 13 height 13
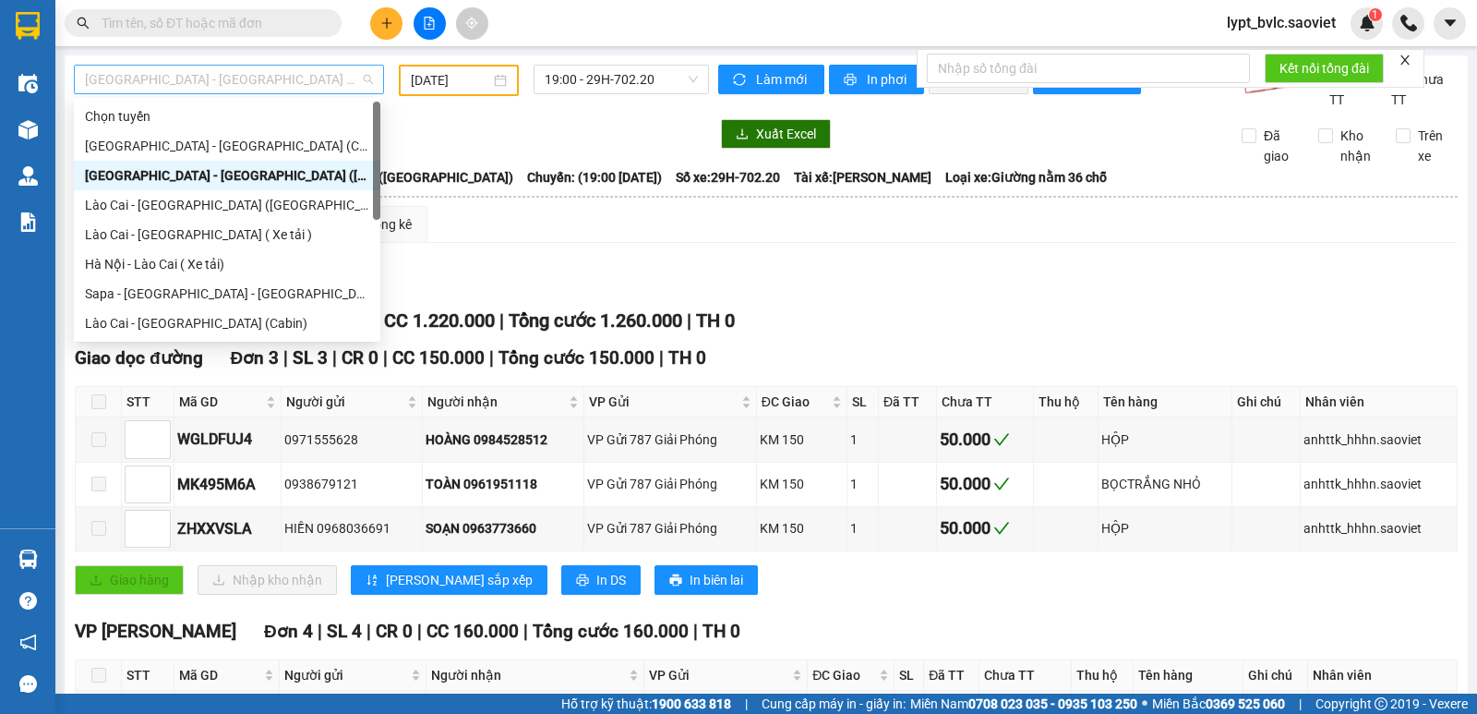
click at [238, 81] on span "[GEOGRAPHIC_DATA] - [GEOGRAPHIC_DATA] ([GEOGRAPHIC_DATA])" at bounding box center [229, 80] width 288 height 28
click at [458, 120] on div at bounding box center [391, 134] width 635 height 30
